Goal: Transaction & Acquisition: Purchase product/service

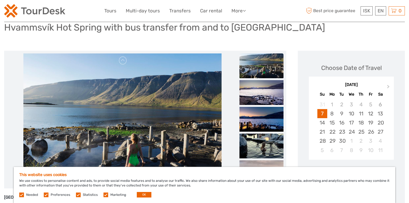
scroll to position [43, 0]
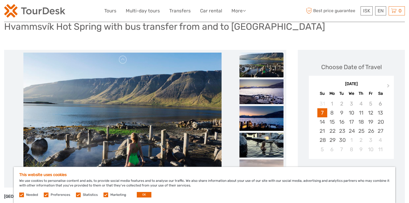
click at [104, 194] on label at bounding box center [105, 194] width 5 height 5
click at [0, 0] on input "checkbox" at bounding box center [0, 0] width 0 height 0
click at [78, 194] on label at bounding box center [78, 194] width 5 height 5
click at [0, 0] on input "checkbox" at bounding box center [0, 0] width 0 height 0
click at [47, 194] on label at bounding box center [46, 194] width 5 height 5
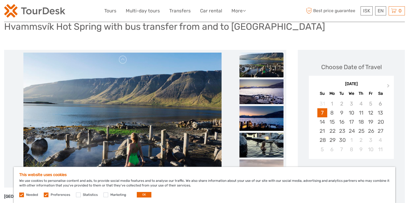
click at [0, 0] on input "checkbox" at bounding box center [0, 0] width 0 height 0
click at [137, 194] on button "OK" at bounding box center [144, 195] width 15 height 6
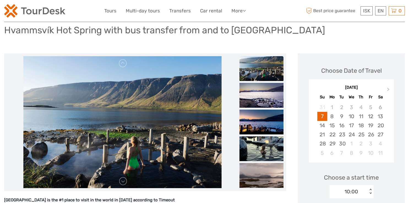
scroll to position [0, 0]
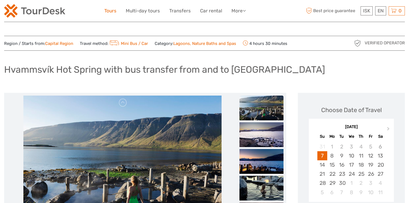
click at [113, 11] on link "Tours" at bounding box center [110, 11] width 12 height 8
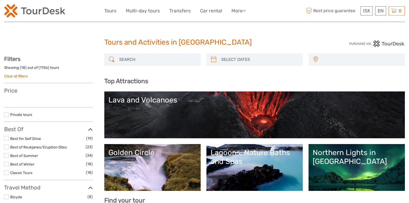
select select
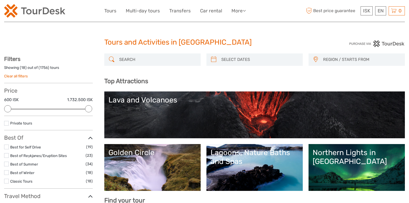
click at [141, 60] on input "search" at bounding box center [157, 60] width 81 height 10
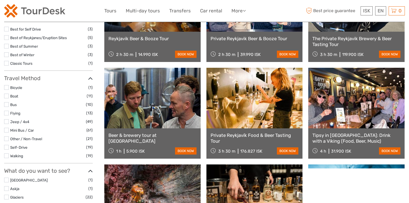
scroll to position [119, 0]
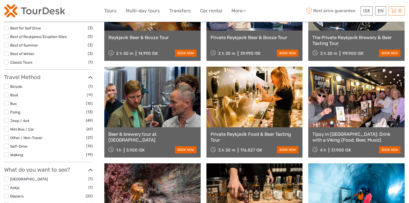
type input "beer"
click at [340, 97] on link at bounding box center [356, 97] width 96 height 61
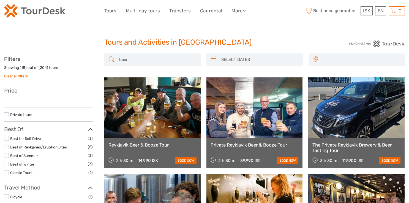
select select
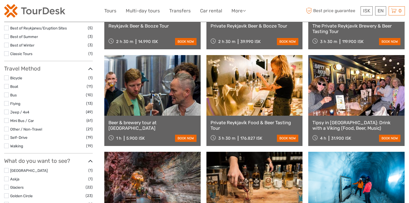
select select
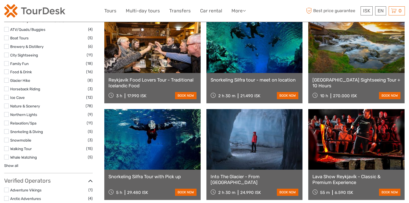
scroll to position [463, 0]
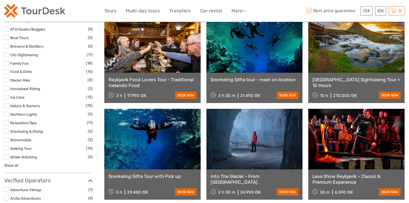
click at [7, 139] on label at bounding box center [6, 139] width 5 height 5
click at [0, 0] on input "checkbox" at bounding box center [0, 0] width 0 height 0
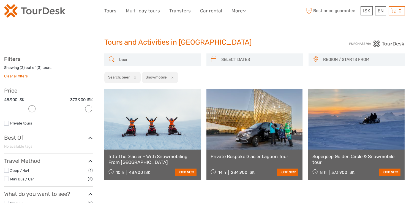
click at [135, 77] on button "x" at bounding box center [133, 77] width 7 height 6
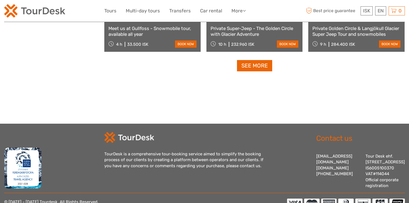
scroll to position [612, 0]
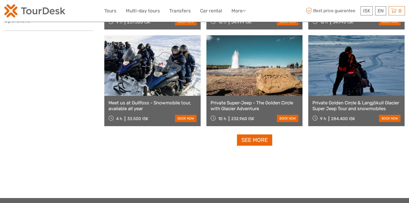
scroll to position [536, 0]
